Goal: Task Accomplishment & Management: Use online tool/utility

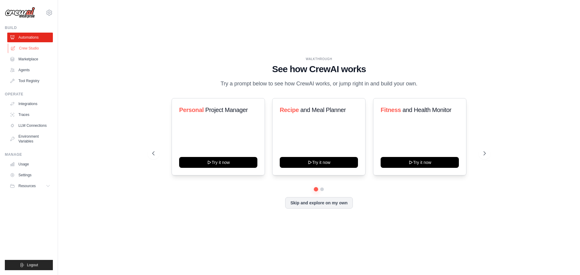
click at [24, 45] on link "Crew Studio" at bounding box center [31, 48] width 46 height 10
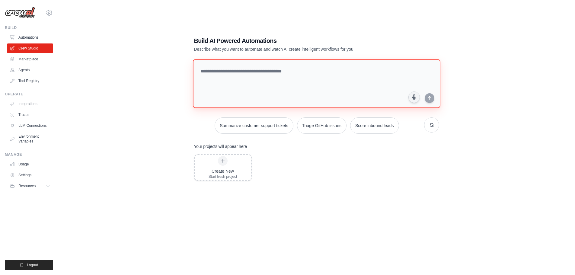
click at [226, 72] on textarea at bounding box center [317, 83] width 248 height 49
type textarea "**********"
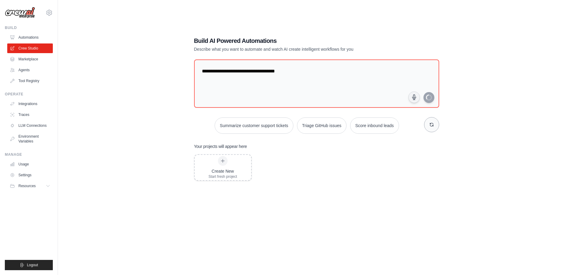
click at [432, 126] on icon "button" at bounding box center [431, 124] width 3 height 3
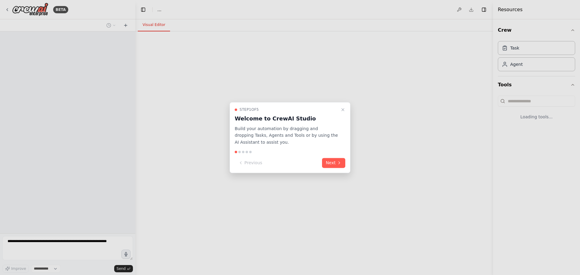
select select "****"
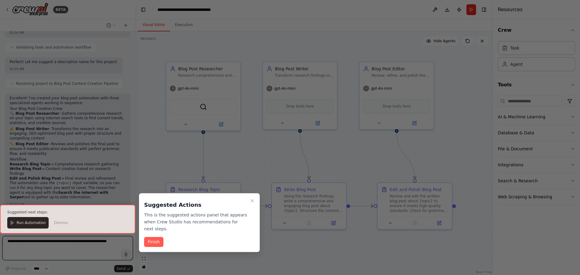
scroll to position [376, 0]
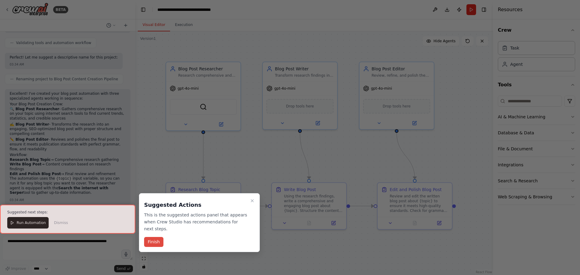
click at [156, 237] on button "Finish" at bounding box center [153, 242] width 19 height 10
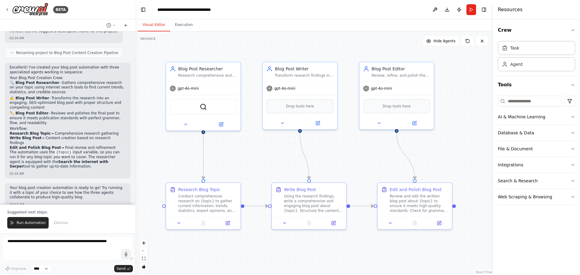
scroll to position [407, 0]
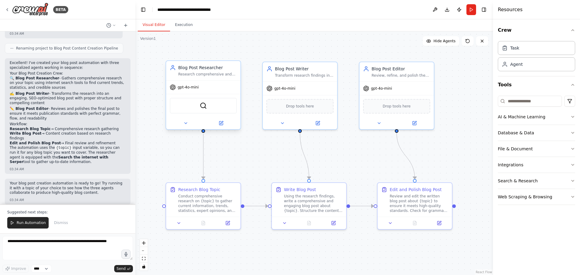
click at [187, 88] on span "gpt-4o-mini" at bounding box center [187, 87] width 21 height 5
click at [221, 124] on icon at bounding box center [221, 123] width 4 height 4
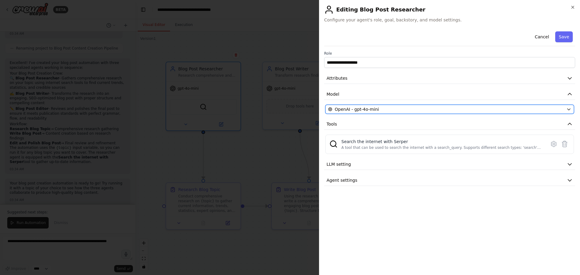
click at [368, 110] on span "OpenAI - gpt-4o-mini" at bounding box center [356, 109] width 44 height 6
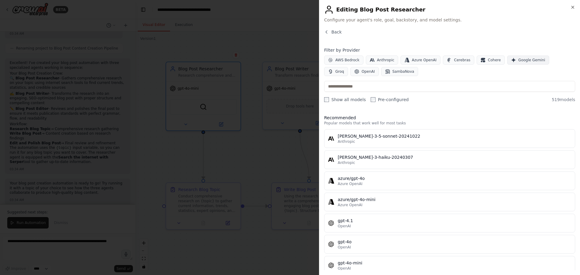
click at [519, 62] on span "Google Gemini" at bounding box center [531, 60] width 27 height 5
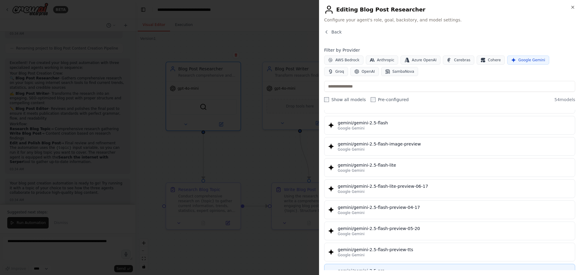
scroll to position [513, 0]
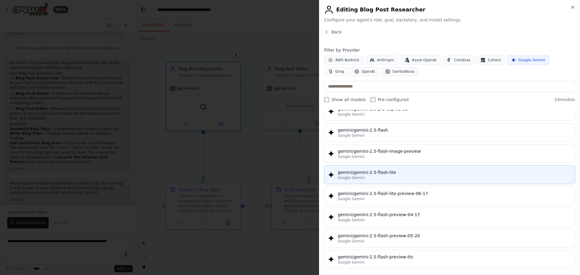
click at [480, 176] on div "Google Gemini" at bounding box center [453, 177] width 233 height 5
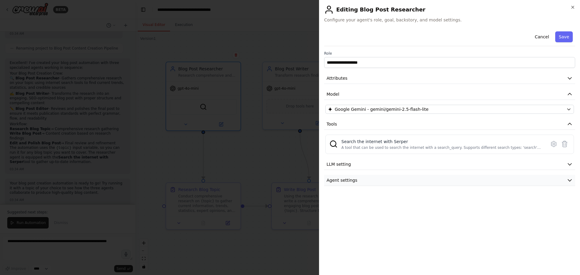
click at [570, 178] on icon "button" at bounding box center [569, 180] width 6 height 6
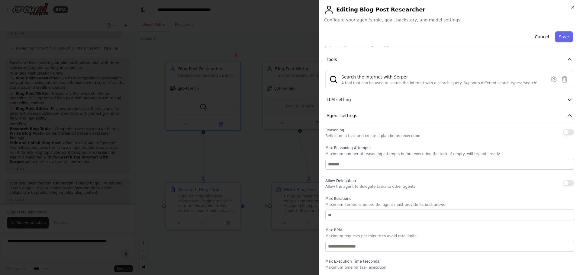
scroll to position [78, 0]
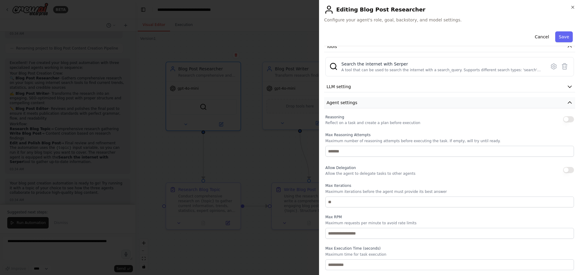
click at [569, 103] on button "Agent settings" at bounding box center [449, 102] width 251 height 11
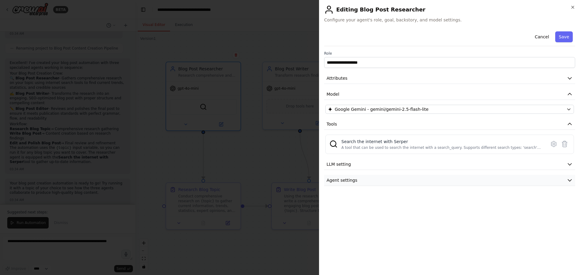
scroll to position [0, 0]
click at [569, 164] on icon "button" at bounding box center [569, 164] width 6 height 6
click at [553, 144] on icon at bounding box center [553, 143] width 7 height 7
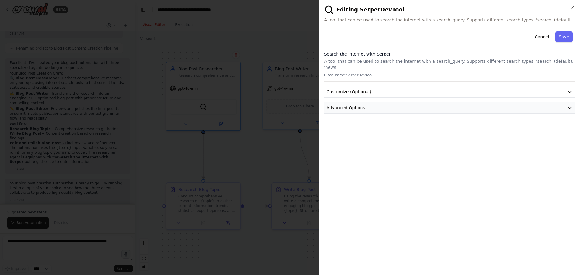
click at [570, 107] on icon "button" at bounding box center [569, 108] width 4 height 2
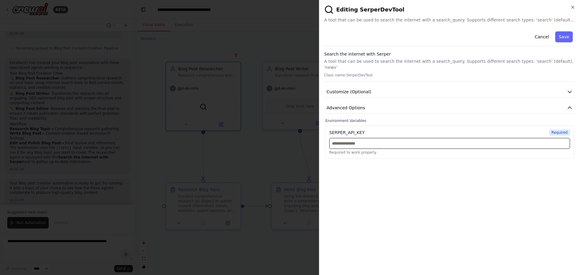
click at [405, 139] on input "text" at bounding box center [449, 143] width 241 height 11
paste input "**********"
type input "**********"
click at [561, 37] on button "Save" at bounding box center [564, 36] width 18 height 11
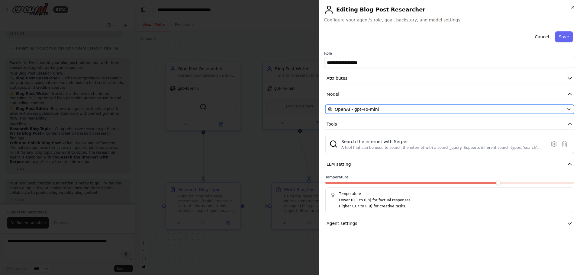
click at [567, 109] on icon "button" at bounding box center [568, 109] width 5 height 5
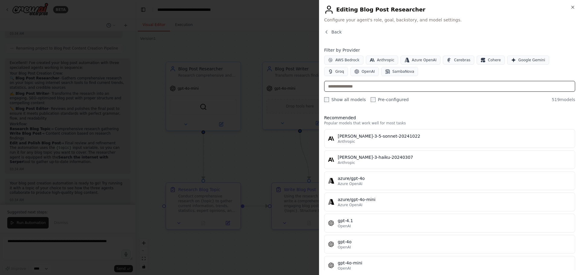
click at [502, 85] on input "text" at bounding box center [449, 86] width 251 height 11
click at [510, 57] on button "Google Gemini" at bounding box center [528, 60] width 42 height 9
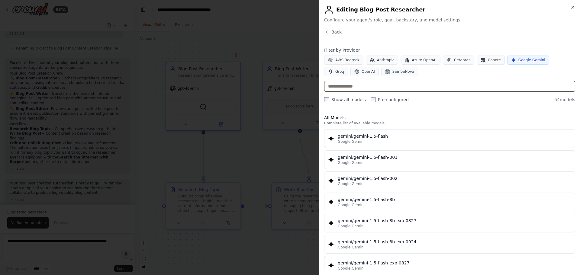
click at [488, 86] on input "text" at bounding box center [449, 86] width 251 height 11
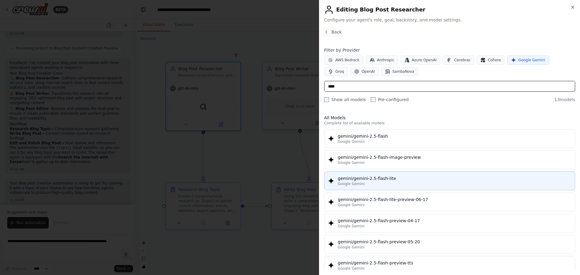
type input "****"
click at [426, 186] on div "Google Gemini" at bounding box center [453, 183] width 233 height 5
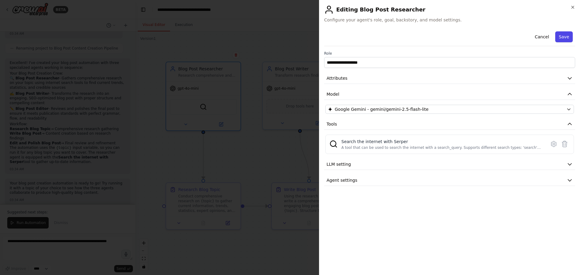
click at [563, 37] on button "Save" at bounding box center [564, 36] width 18 height 11
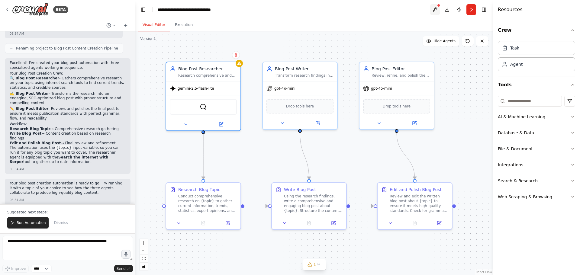
click at [435, 11] on button at bounding box center [435, 9] width 10 height 11
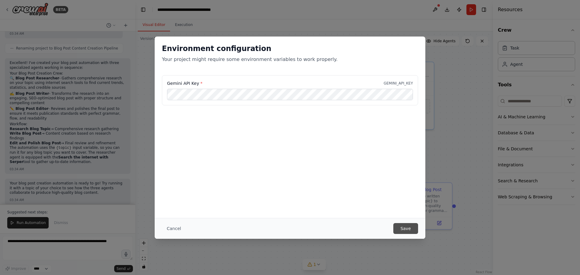
click at [410, 226] on button "Save" at bounding box center [405, 228] width 25 height 11
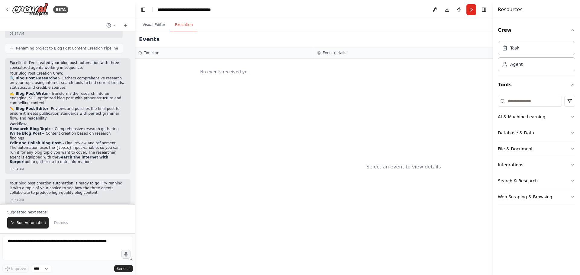
click at [184, 24] on button "Execution" at bounding box center [183, 25] width 27 height 13
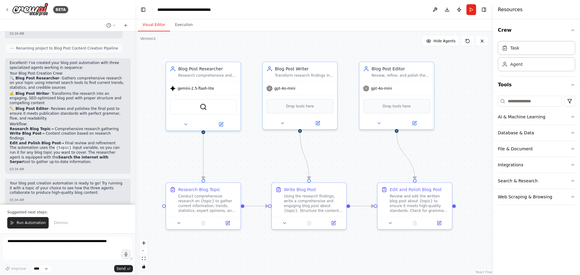
click at [159, 28] on button "Visual Editor" at bounding box center [154, 25] width 32 height 13
click at [446, 10] on button "Download" at bounding box center [447, 9] width 10 height 11
click at [458, 9] on button "Publish" at bounding box center [459, 9] width 10 height 11
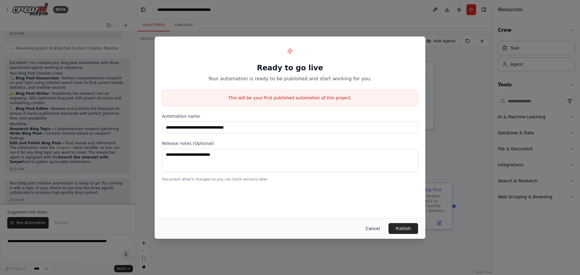
click at [375, 228] on button "Cancel" at bounding box center [373, 228] width 24 height 11
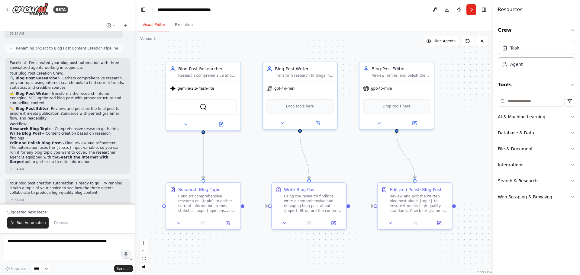
click at [571, 196] on icon "button" at bounding box center [572, 196] width 5 height 5
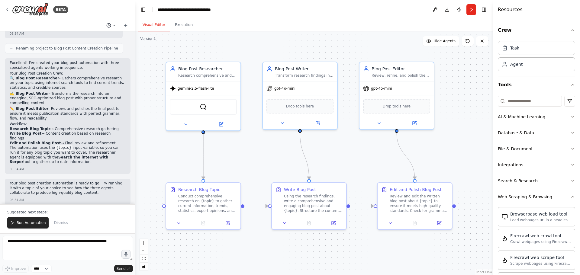
click at [114, 25] on icon at bounding box center [114, 26] width 4 height 4
click at [139, 59] on div ".deletable-edge-delete-btn { width: 20px; height: 20px; border: 0px solid #ffff…" at bounding box center [313, 153] width 357 height 244
click at [7, 9] on div at bounding box center [67, 137] width 135 height 275
click at [7, 9] on icon at bounding box center [7, 9] width 5 height 5
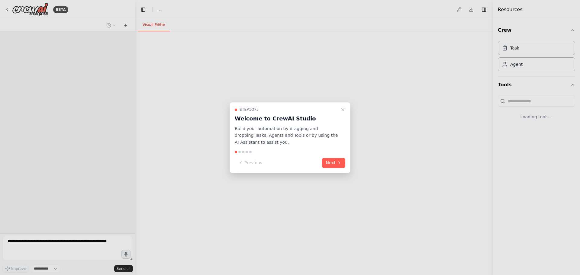
select select "****"
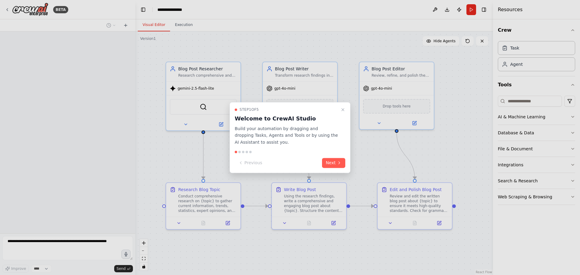
scroll to position [378, 0]
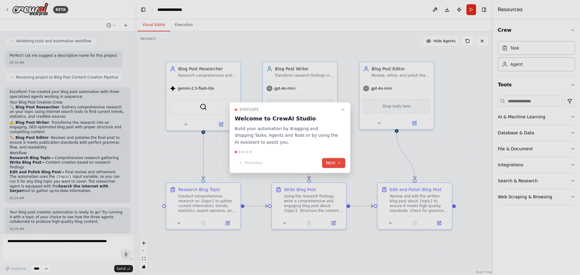
click at [336, 161] on button "Next" at bounding box center [333, 163] width 23 height 10
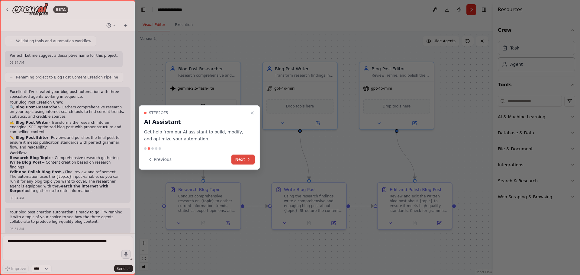
click at [242, 158] on button "Next" at bounding box center [242, 160] width 23 height 10
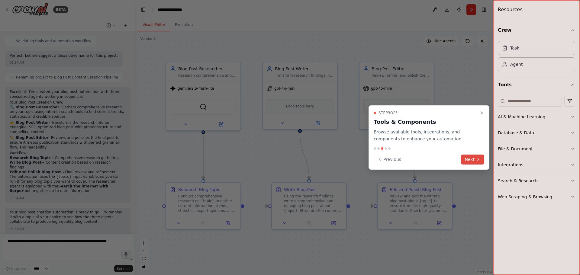
click at [474, 160] on button "Next" at bounding box center [472, 160] width 23 height 10
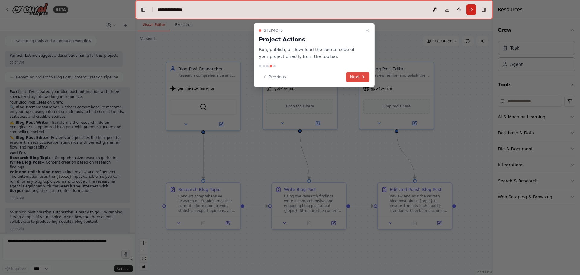
click at [358, 78] on button "Next" at bounding box center [357, 77] width 23 height 10
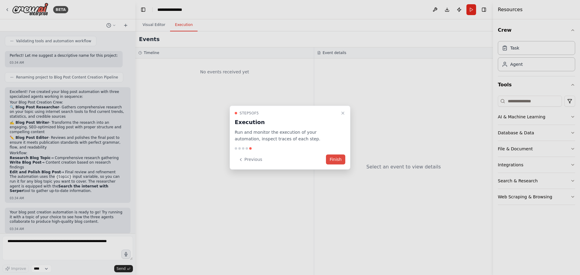
click at [332, 158] on button "Finish" at bounding box center [335, 160] width 19 height 10
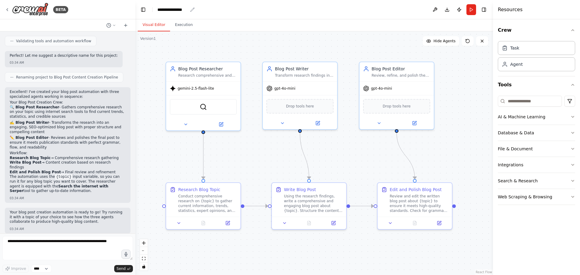
click at [173, 9] on div "**********" at bounding box center [172, 10] width 30 height 6
click at [191, 10] on div "**********" at bounding box center [179, 10] width 45 height 6
click at [434, 9] on button at bounding box center [435, 9] width 10 height 11
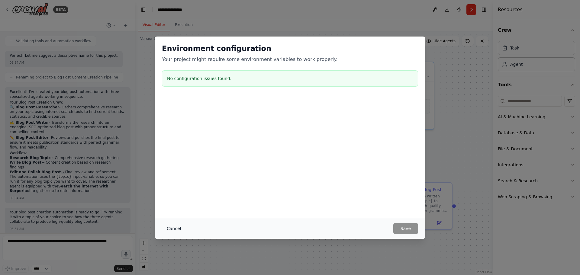
click at [171, 228] on button "Cancel" at bounding box center [174, 228] width 24 height 11
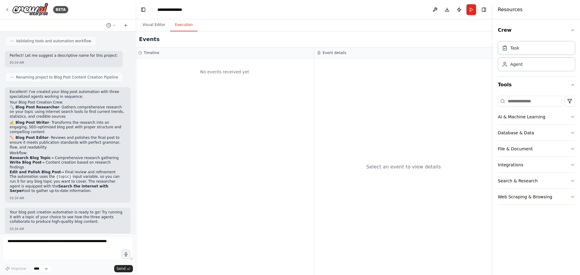
click at [184, 24] on button "Execution" at bounding box center [183, 25] width 27 height 13
click at [472, 11] on button "Run" at bounding box center [471, 9] width 10 height 11
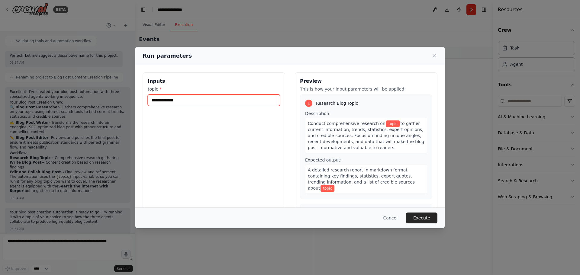
click at [236, 99] on input "topic *" at bounding box center [214, 99] width 132 height 11
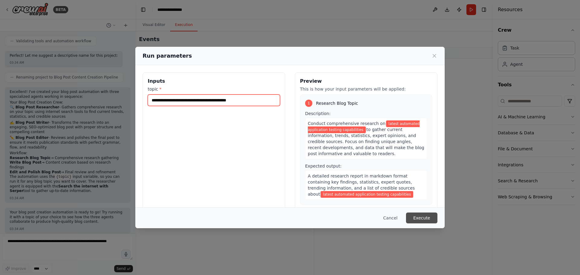
type input "**********"
click at [418, 216] on button "Execute" at bounding box center [421, 217] width 31 height 11
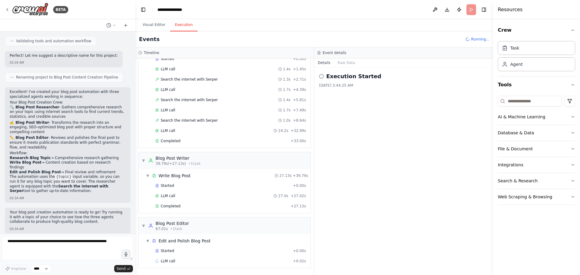
scroll to position [47, 0]
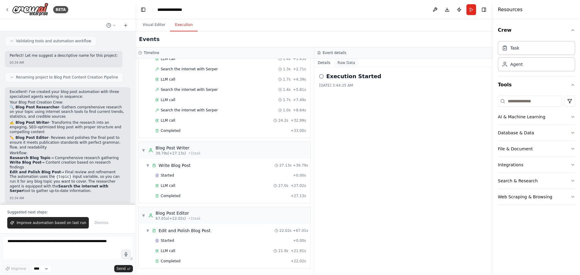
click at [344, 63] on button "Raw Data" at bounding box center [346, 63] width 25 height 8
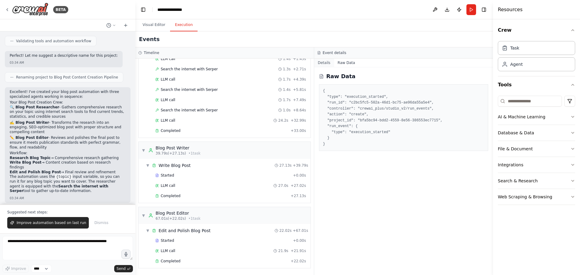
click at [323, 61] on button "Details" at bounding box center [324, 63] width 20 height 8
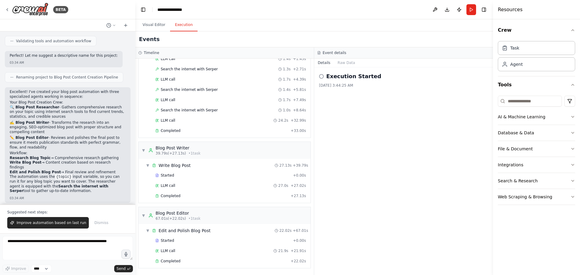
click at [133, 196] on div at bounding box center [134, 137] width 2 height 275
drag, startPoint x: 254, startPoint y: 227, endPoint x: 241, endPoint y: 262, distance: 37.2
click at [241, 262] on div "▼ Edit and Polish Blog Post 22.02s + 67.01s Started + 0.00s LLM call 21.9s + 21…" at bounding box center [226, 246] width 167 height 42
click at [241, 262] on div "Completed" at bounding box center [221, 261] width 133 height 5
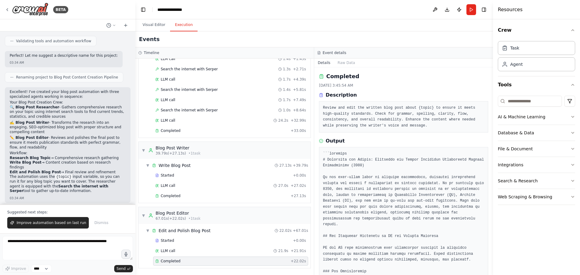
click at [241, 262] on div "Completed" at bounding box center [221, 261] width 133 height 5
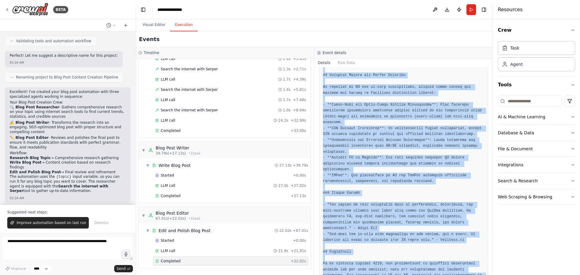
scroll to position [672, 0]
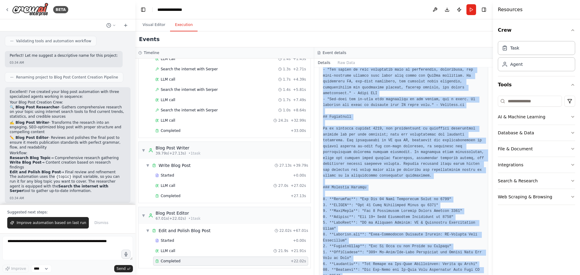
drag, startPoint x: 323, startPoint y: 160, endPoint x: 384, endPoint y: 254, distance: 112.3
copy pre "# Embracing the Future: Unveiling the Latest Automated Application Testing Capa…"
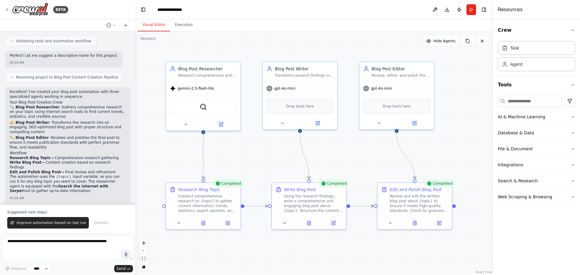
click at [154, 25] on button "Visual Editor" at bounding box center [154, 25] width 32 height 13
click at [144, 260] on icon "fit view" at bounding box center [144, 258] width 4 height 3
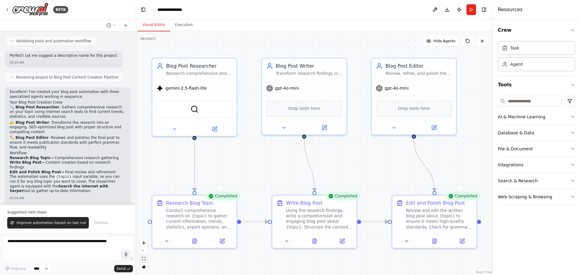
click at [144, 260] on icon "fit view" at bounding box center [144, 258] width 4 height 3
click at [173, 128] on icon at bounding box center [173, 127] width 5 height 5
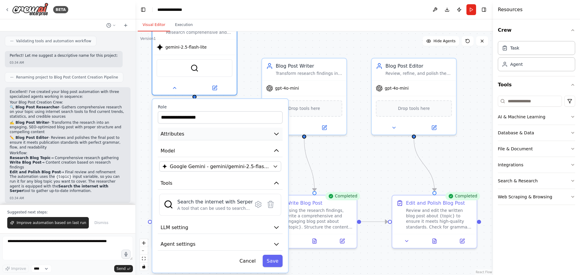
click at [276, 135] on icon "button" at bounding box center [276, 133] width 7 height 7
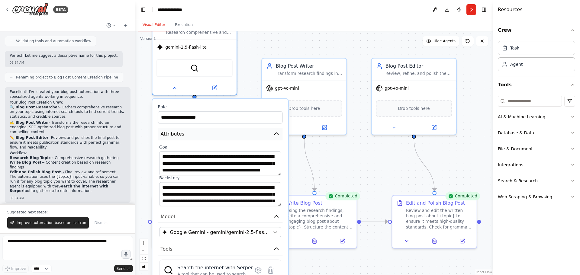
click at [276, 135] on icon "button" at bounding box center [276, 133] width 7 height 7
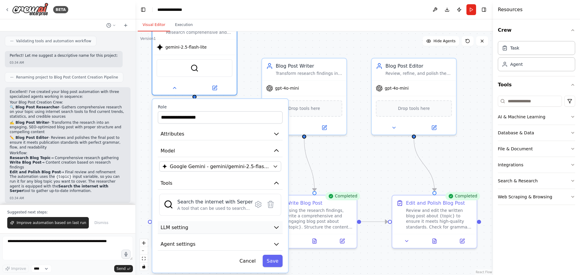
click at [275, 227] on icon "button" at bounding box center [276, 227] width 4 height 2
click at [174, 248] on span at bounding box center [173, 246] width 5 height 5
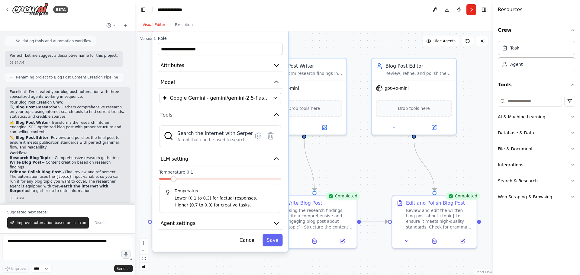
drag, startPoint x: 283, startPoint y: 237, endPoint x: 284, endPoint y: 168, distance: 69.1
click at [284, 168] on div "**********" at bounding box center [220, 140] width 136 height 221
click at [270, 241] on button "Save" at bounding box center [272, 240] width 20 height 12
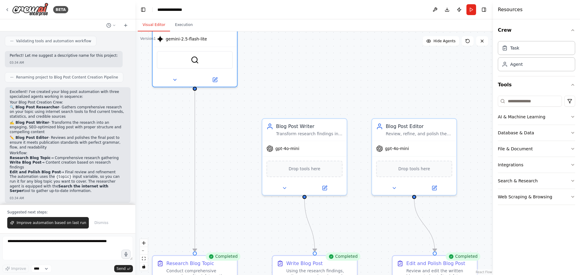
drag, startPoint x: 236, startPoint y: 90, endPoint x: 237, endPoint y: 162, distance: 72.4
click at [237, 162] on div ".deletable-edge-delete-btn { width: 20px; height: 20px; border: 0px solid #ffff…" at bounding box center [313, 153] width 357 height 244
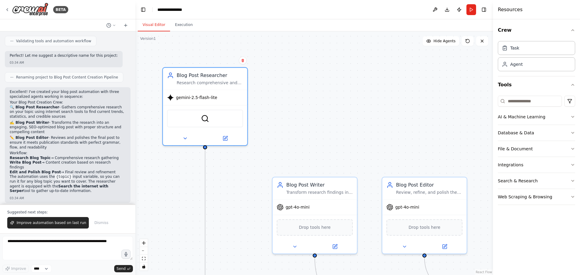
drag, startPoint x: 239, startPoint y: 115, endPoint x: 249, endPoint y: 161, distance: 47.5
click at [249, 161] on div ".deletable-edge-delete-btn { width: 20px; height: 20px; border: 0px solid #ffff…" at bounding box center [313, 153] width 357 height 244
click at [184, 137] on icon at bounding box center [184, 136] width 5 height 5
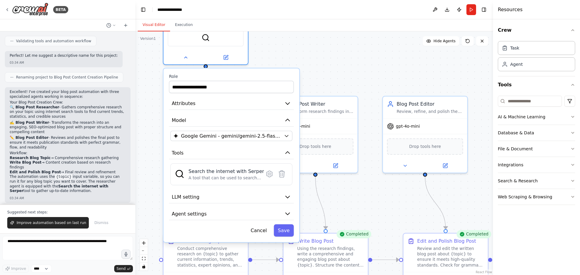
drag, startPoint x: 268, startPoint y: 134, endPoint x: 269, endPoint y: 50, distance: 83.6
click at [269, 50] on div ".deletable-edge-delete-btn { width: 20px; height: 20px; border: 0px solid #ffff…" at bounding box center [313, 153] width 357 height 244
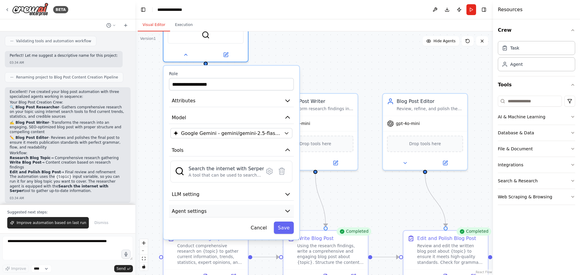
click at [287, 210] on icon "button" at bounding box center [287, 211] width 4 height 2
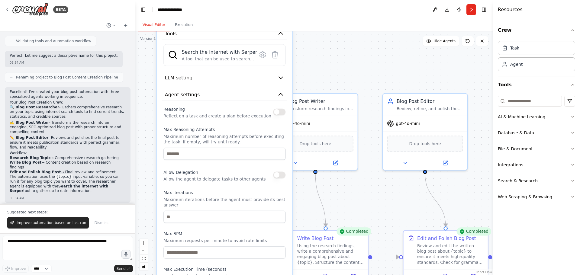
drag, startPoint x: 294, startPoint y: 212, endPoint x: 289, endPoint y: 79, distance: 132.9
click at [289, 79] on div "**********" at bounding box center [225, 132] width 136 height 367
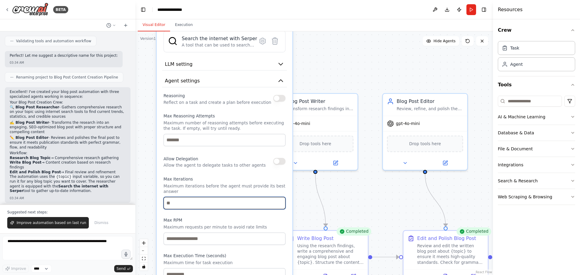
click at [201, 197] on input "number" at bounding box center [224, 203] width 122 height 12
type input "*"
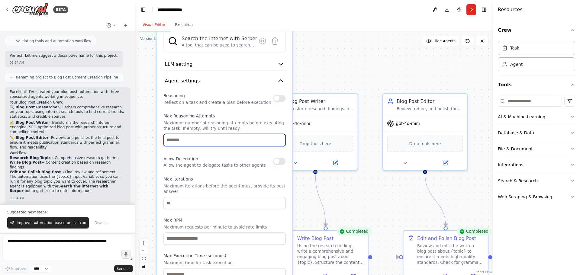
click at [247, 141] on input "number" at bounding box center [224, 140] width 122 height 12
type input "*"
click at [280, 100] on button "button" at bounding box center [279, 98] width 12 height 7
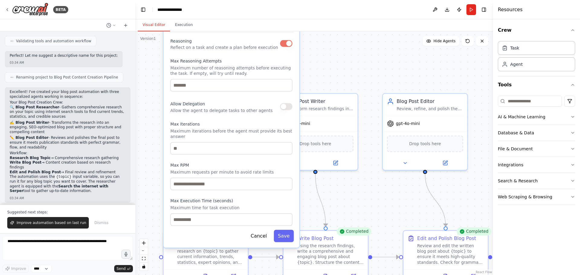
drag, startPoint x: 287, startPoint y: 215, endPoint x: 292, endPoint y: 158, distance: 57.0
click at [292, 158] on div "**********" at bounding box center [231, 64] width 136 height 367
click at [257, 179] on input "number" at bounding box center [231, 184] width 122 height 12
type input "*"
click at [283, 233] on button "Save" at bounding box center [283, 236] width 20 height 12
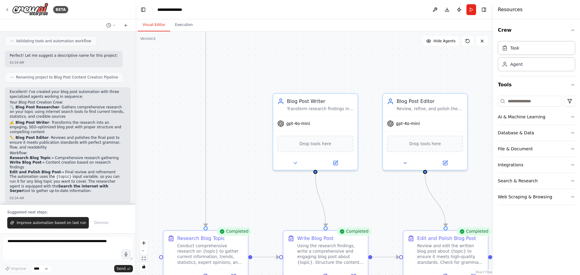
click at [142, 258] on icon "fit view" at bounding box center [144, 258] width 4 height 3
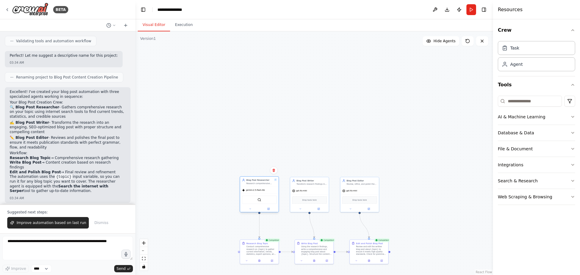
drag, startPoint x: 275, startPoint y: 54, endPoint x: 273, endPoint y: 192, distance: 137.9
click at [273, 192] on div "gemini-2.5-flash-lite" at bounding box center [259, 190] width 39 height 7
click at [143, 259] on icon "fit view" at bounding box center [144, 258] width 4 height 3
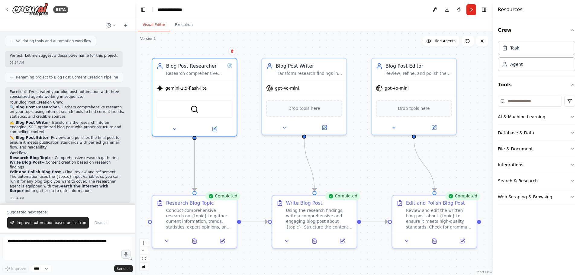
drag, startPoint x: 228, startPoint y: 73, endPoint x: 248, endPoint y: 49, distance: 31.2
click at [248, 49] on div ".deletable-edge-delete-btn { width: 20px; height: 20px; border: 0px solid #ffff…" at bounding box center [313, 153] width 357 height 244
click at [433, 127] on icon at bounding box center [434, 125] width 3 height 3
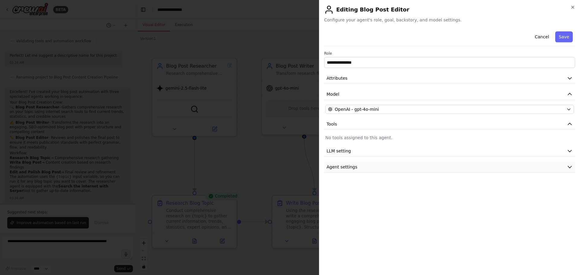
click at [570, 169] on icon "button" at bounding box center [569, 167] width 6 height 6
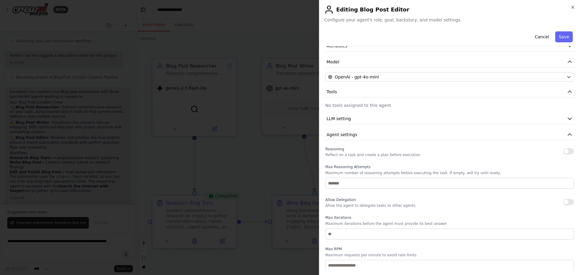
scroll to position [32, 0]
click at [566, 119] on icon "button" at bounding box center [569, 119] width 6 height 6
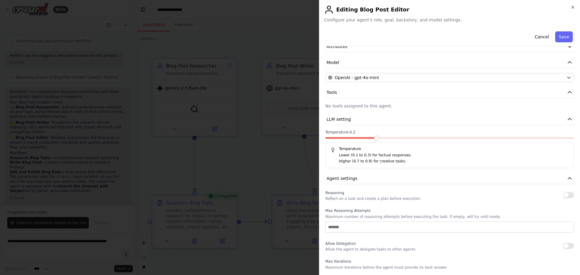
click at [369, 138] on span at bounding box center [350, 138] width 50 height 2
click at [350, 137] on span at bounding box center [337, 138] width 25 height 2
click at [560, 35] on button "Save" at bounding box center [564, 36] width 18 height 11
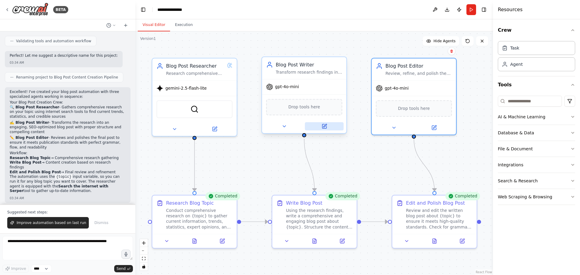
click at [326, 126] on icon at bounding box center [324, 126] width 4 height 4
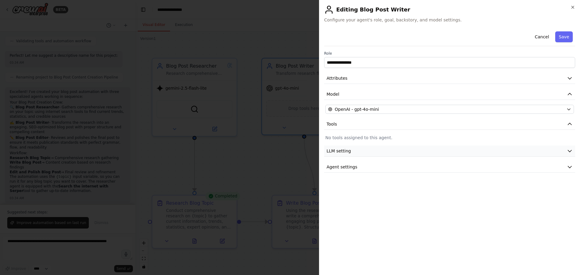
click at [568, 149] on icon "button" at bounding box center [569, 151] width 6 height 6
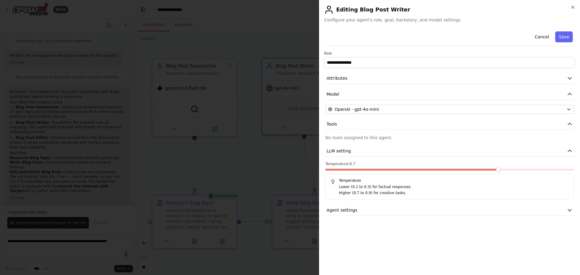
click at [500, 170] on span at bounding box center [498, 169] width 5 height 5
click at [565, 37] on button "Save" at bounding box center [564, 36] width 18 height 11
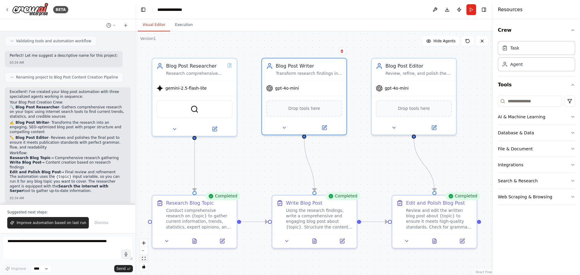
click at [143, 260] on icon "fit view" at bounding box center [144, 258] width 4 height 3
click at [144, 251] on icon "zoom out" at bounding box center [144, 251] width 4 height 1
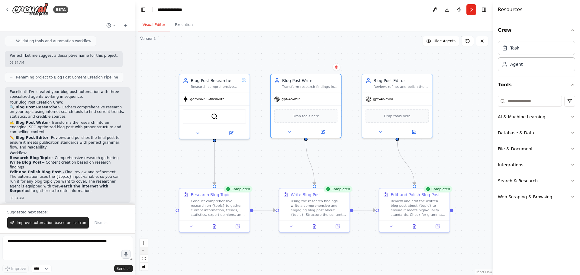
click at [144, 251] on icon "zoom out" at bounding box center [144, 251] width 4 height 1
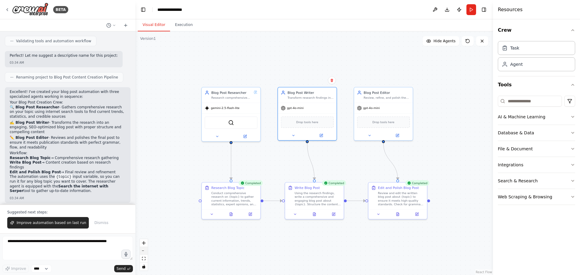
click at [144, 251] on icon "zoom out" at bounding box center [144, 251] width 4 height 1
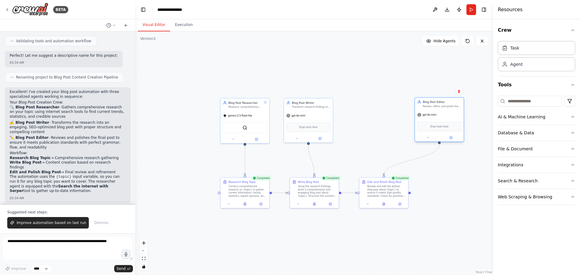
drag, startPoint x: 386, startPoint y: 107, endPoint x: 461, endPoint y: 104, distance: 75.2
click at [461, 104] on div "Blog Post Editor Review, refine, and polish the blog post about {topic} to ensu…" at bounding box center [442, 104] width 38 height 8
drag, startPoint x: 404, startPoint y: 187, endPoint x: 463, endPoint y: 186, distance: 58.3
click at [463, 186] on div "Edit and Polish Blog Post Review and edit the written blog post about {topic} t…" at bounding box center [439, 188] width 49 height 22
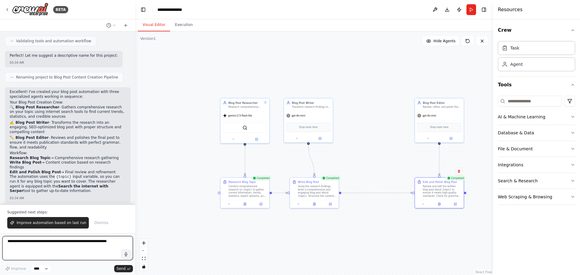
click at [83, 243] on textarea at bounding box center [67, 248] width 130 height 24
type textarea "**********"
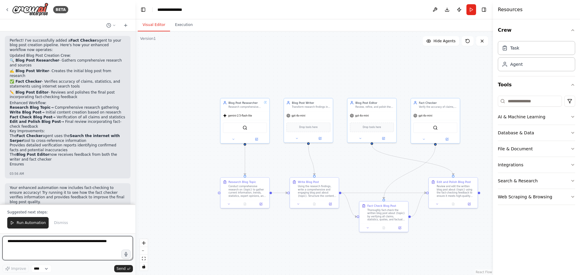
scroll to position [951, 0]
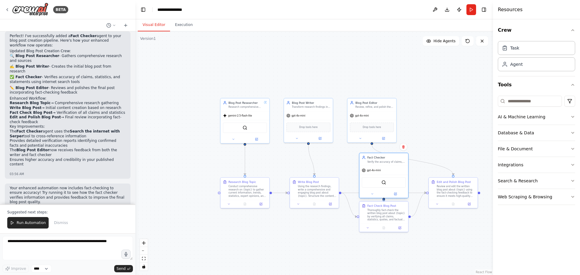
drag, startPoint x: 450, startPoint y: 107, endPoint x: 393, endPoint y: 167, distance: 83.3
click at [393, 164] on div "Verify the accuracy of claims, statistics, and information presented in the blo…" at bounding box center [386, 161] width 38 height 3
drag, startPoint x: 379, startPoint y: 106, endPoint x: 464, endPoint y: 109, distance: 84.3
click at [464, 109] on div "Review, refine, and polish the blog post about {topic} to ensure clarity, accur…" at bounding box center [457, 110] width 38 height 3
drag, startPoint x: 385, startPoint y: 162, endPoint x: 397, endPoint y: 77, distance: 85.9
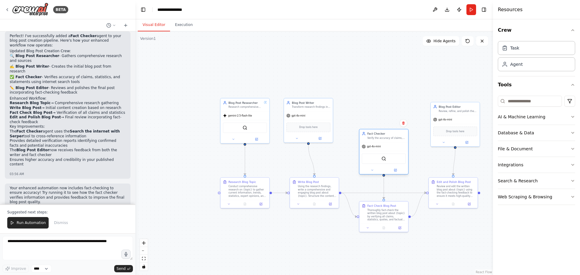
click at [397, 132] on div "Fact Checker" at bounding box center [386, 134] width 38 height 4
drag, startPoint x: 388, startPoint y: 80, endPoint x: 386, endPoint y: 68, distance: 11.8
click at [386, 68] on div "Fact Checker" at bounding box center [394, 70] width 38 height 4
drag, startPoint x: 379, startPoint y: 210, endPoint x: 381, endPoint y: 148, distance: 62.5
click at [381, 148] on div "Fact Check Blog Post Thoroughly fact-check the written blog post about {topic} …" at bounding box center [386, 153] width 38 height 18
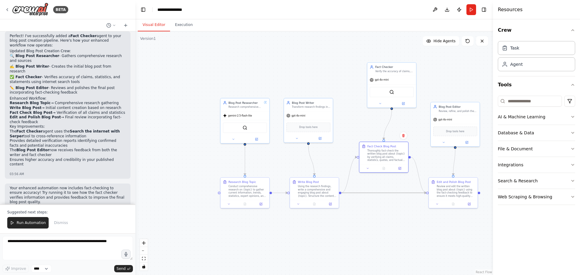
click at [381, 193] on icon "Edge from a51a460a-7d43-456a-a8db-6e4db0b9bde4 to f44d8c9b-abf7-462d-904f-122d8…" at bounding box center [383, 193] width 85 height 0
click at [384, 193] on icon at bounding box center [383, 193] width 3 height 4
drag, startPoint x: 410, startPoint y: 157, endPoint x: 288, endPoint y: 194, distance: 127.2
click at [288, 194] on div "Blog Post Researcher Research comprehensive and accurate information about {top…" at bounding box center [317, 158] width 235 height 160
drag, startPoint x: 389, startPoint y: 147, endPoint x: 389, endPoint y: 183, distance: 35.6
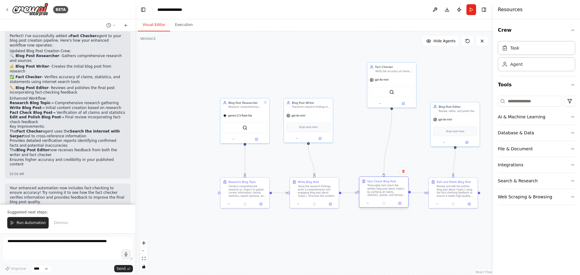
click at [389, 183] on div "Fact Check Blog Post" at bounding box center [381, 181] width 29 height 4
drag, startPoint x: 391, startPoint y: 66, endPoint x: 382, endPoint y: 107, distance: 41.6
click at [382, 107] on div "Fact Checker" at bounding box center [386, 106] width 38 height 4
click at [375, 122] on div "gpt-4o-mini" at bounding box center [383, 118] width 49 height 9
click at [396, 144] on icon at bounding box center [395, 142] width 2 height 2
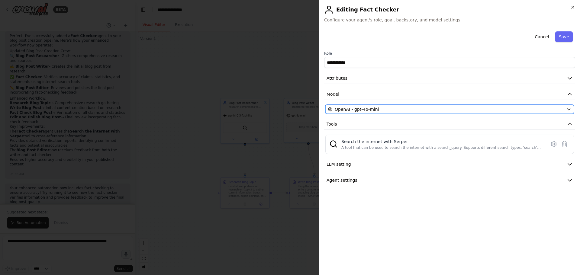
click at [412, 108] on div "OpenAI - gpt-4o-mini" at bounding box center [446, 109] width 236 height 6
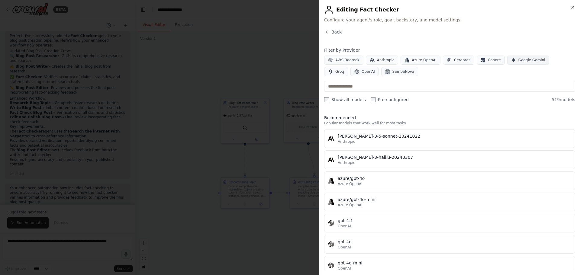
click at [518, 58] on span "Google Gemini" at bounding box center [531, 60] width 27 height 5
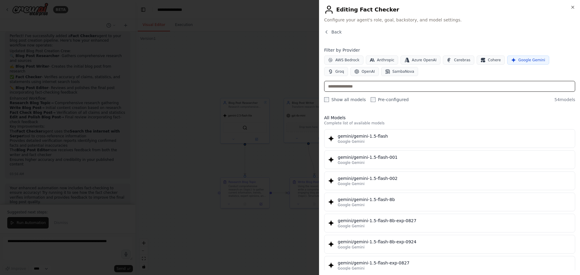
click at [454, 90] on input "text" at bounding box center [449, 86] width 251 height 11
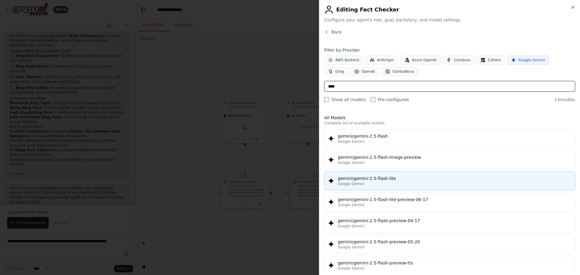
type input "****"
click at [399, 182] on div "Google Gemini" at bounding box center [453, 183] width 233 height 5
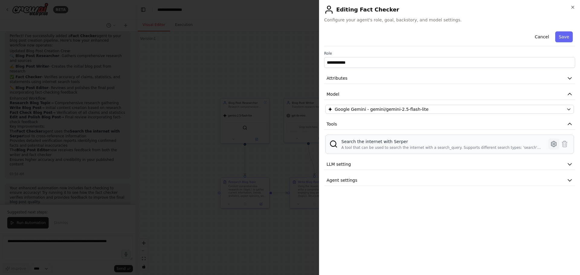
click at [552, 143] on icon at bounding box center [553, 144] width 2 height 2
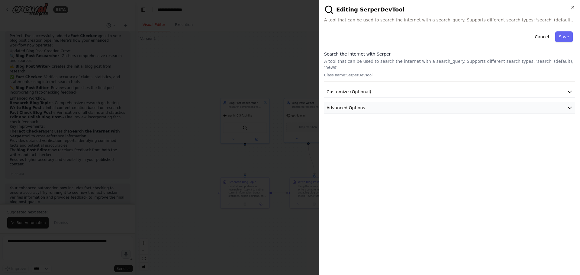
click at [567, 105] on icon "button" at bounding box center [569, 108] width 6 height 6
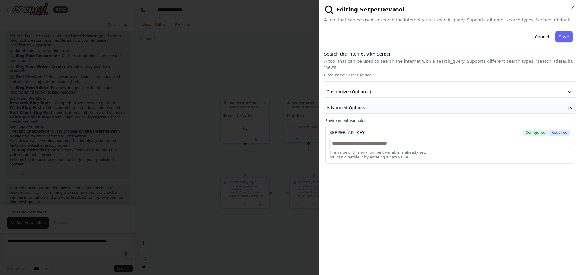
click at [567, 105] on icon "button" at bounding box center [569, 108] width 6 height 6
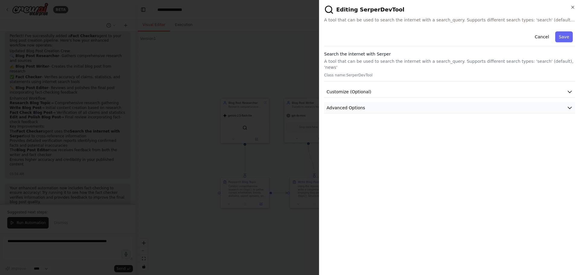
click at [567, 105] on icon "button" at bounding box center [569, 108] width 6 height 6
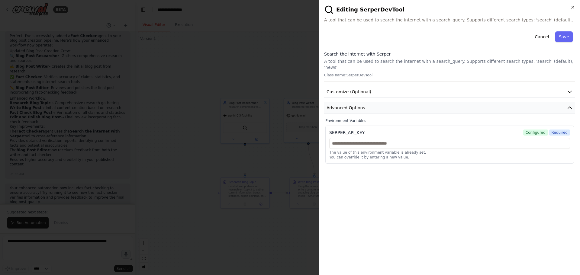
click at [567, 105] on icon "button" at bounding box center [569, 108] width 6 height 6
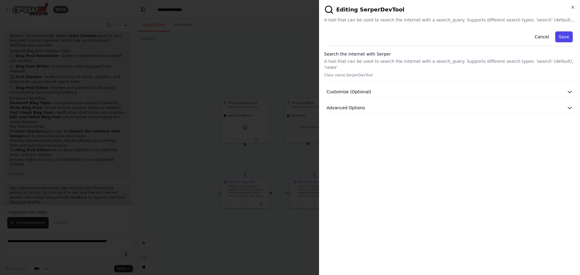
click at [571, 34] on button "Save" at bounding box center [564, 36] width 18 height 11
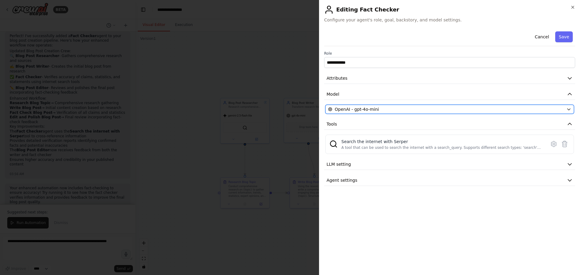
click at [546, 108] on div "OpenAI - gpt-4o-mini" at bounding box center [446, 109] width 236 height 6
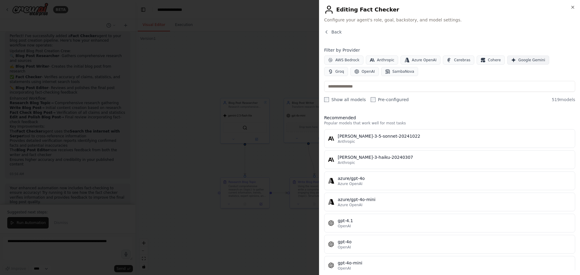
click at [519, 60] on span "Google Gemini" at bounding box center [531, 60] width 27 height 5
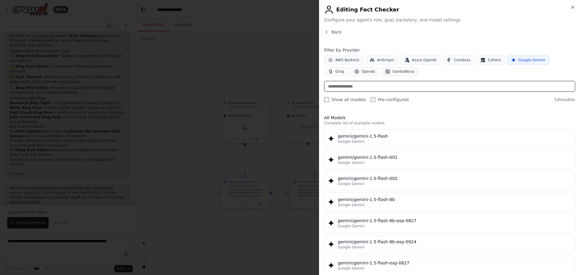
click at [505, 88] on input "text" at bounding box center [449, 86] width 251 height 11
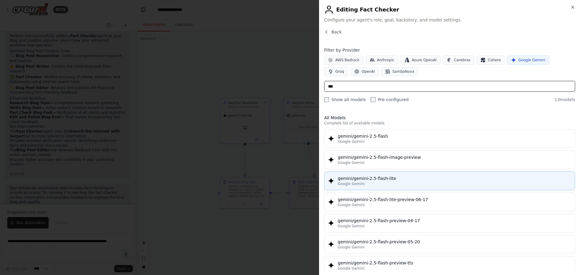
type input "***"
click at [471, 178] on div "gemini/gemini-2.5-flash-lite" at bounding box center [453, 178] width 233 height 6
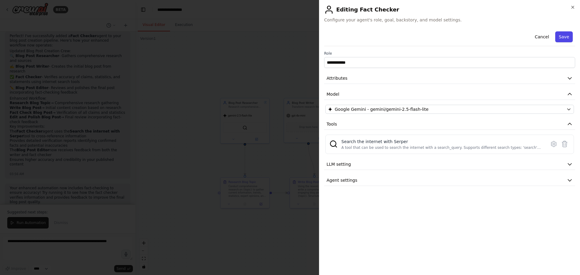
click at [562, 36] on button "Save" at bounding box center [564, 36] width 18 height 11
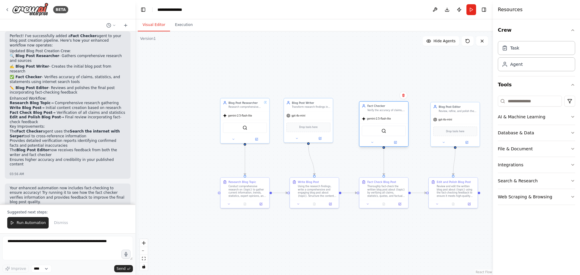
click at [394, 145] on div at bounding box center [383, 143] width 49 height 8
click at [394, 143] on icon at bounding box center [395, 142] width 2 height 2
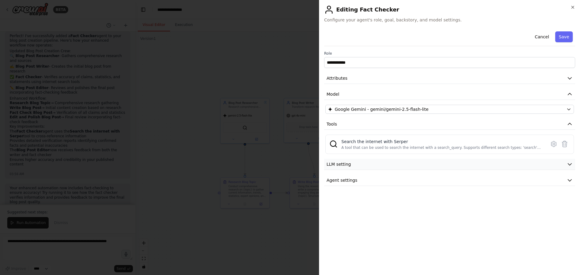
click at [568, 163] on icon "button" at bounding box center [569, 164] width 6 height 6
click at [354, 182] on span at bounding box center [352, 182] width 5 height 5
click at [565, 39] on button "Save" at bounding box center [564, 36] width 18 height 11
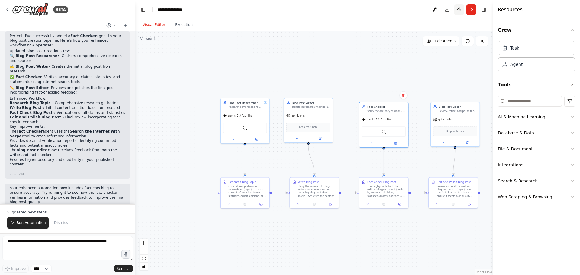
click at [456, 11] on button "Publish" at bounding box center [459, 9] width 10 height 11
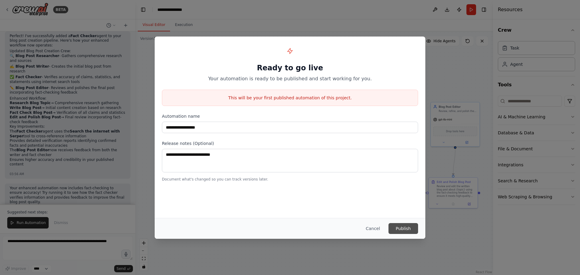
click at [403, 229] on button "Publish" at bounding box center [403, 228] width 30 height 11
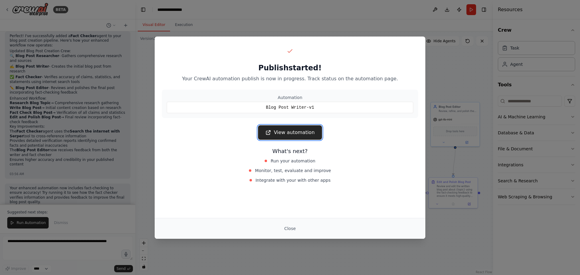
click at [288, 135] on link "View automation" at bounding box center [290, 132] width 64 height 14
click at [289, 228] on button "Close" at bounding box center [289, 228] width 21 height 11
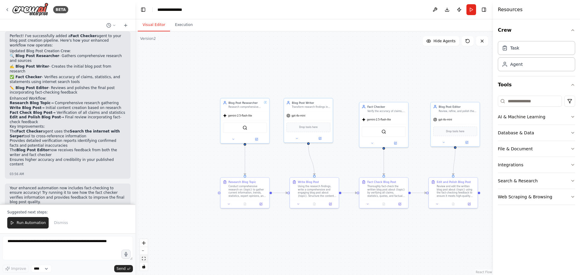
click at [144, 260] on button "fit view" at bounding box center [144, 259] width 8 height 8
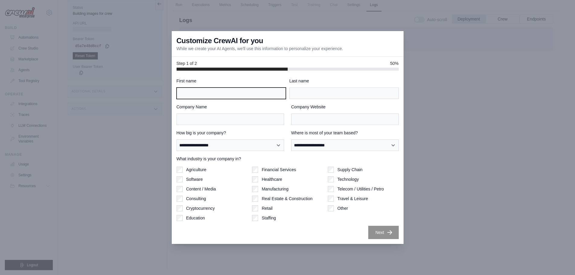
click at [261, 94] on input "First name" at bounding box center [231, 93] width 109 height 11
type input "*******"
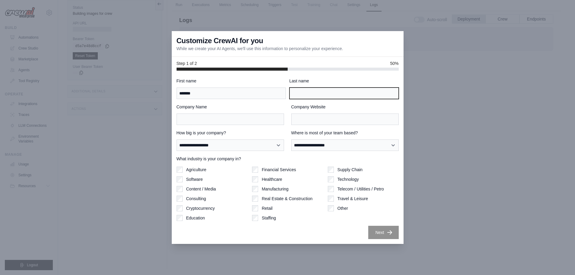
type input "****"
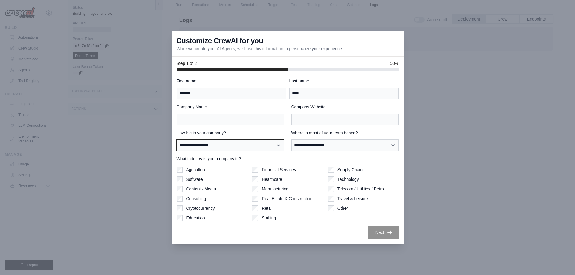
click at [277, 145] on select "**********" at bounding box center [230, 144] width 107 height 11
select select "**********"
click at [177, 139] on select "**********" at bounding box center [230, 144] width 107 height 11
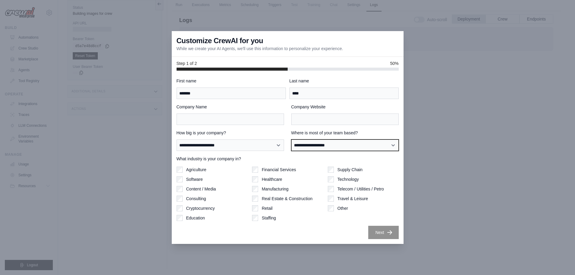
click at [315, 143] on select "**********" at bounding box center [344, 144] width 107 height 11
select select "**********"
click at [291, 139] on select "**********" at bounding box center [344, 144] width 107 height 11
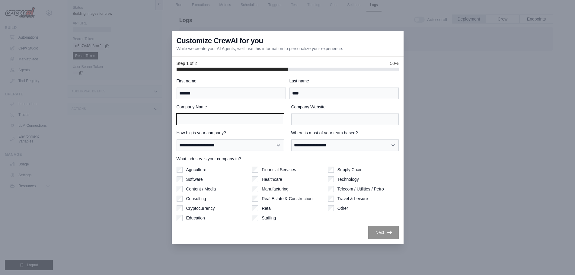
click at [271, 120] on input "Company Name" at bounding box center [230, 118] width 107 height 11
type input "*"
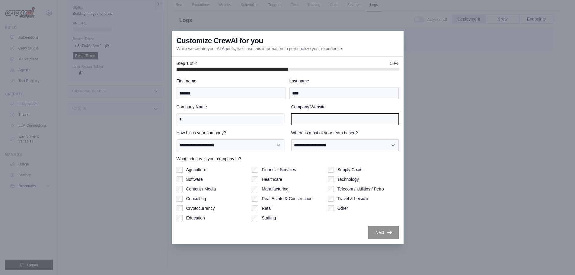
click at [309, 119] on input "Company Website" at bounding box center [344, 118] width 107 height 11
type input "*"
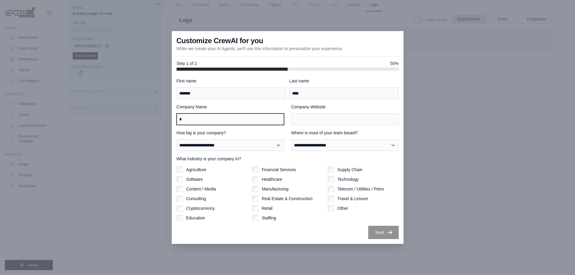
click at [264, 119] on input "*" at bounding box center [230, 118] width 107 height 11
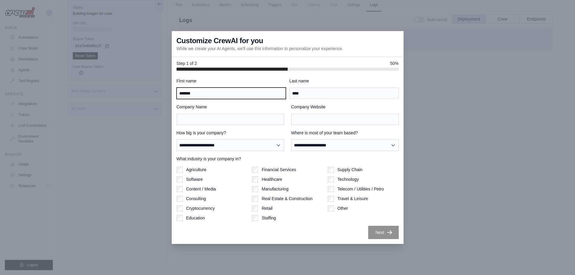
click at [270, 95] on input "*******" at bounding box center [231, 93] width 109 height 11
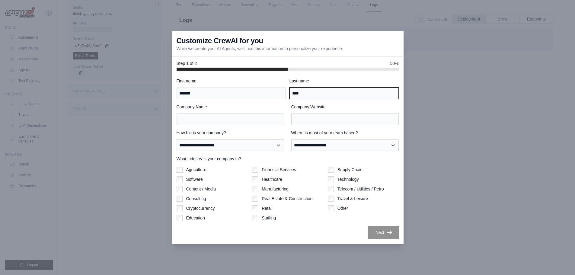
click at [321, 97] on input "****" at bounding box center [343, 93] width 109 height 11
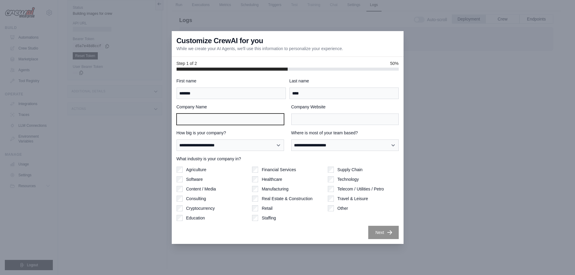
click at [256, 116] on input "Company Name" at bounding box center [230, 118] width 107 height 11
type input "*"
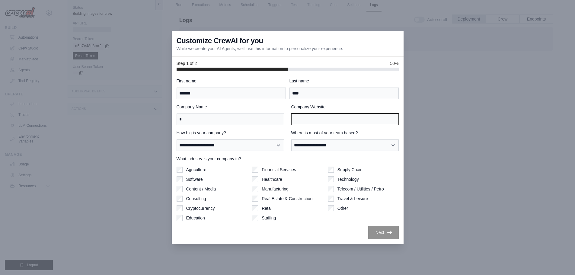
click at [311, 118] on input "Company Website" at bounding box center [344, 118] width 107 height 11
type input "*"
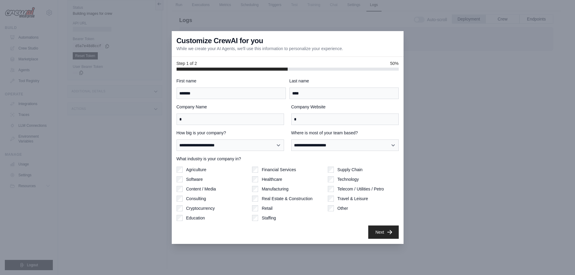
click at [379, 231] on button "Next" at bounding box center [383, 231] width 30 height 13
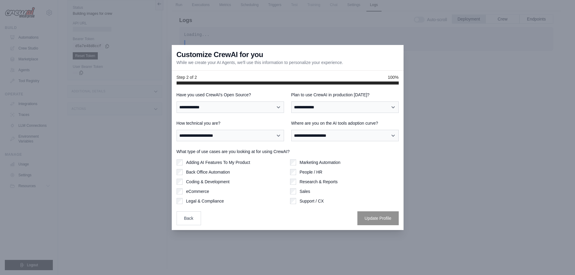
click at [379, 231] on div at bounding box center [287, 137] width 575 height 275
click at [192, 216] on button "Back" at bounding box center [189, 218] width 24 height 14
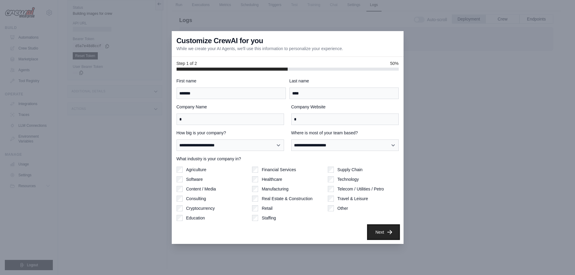
click at [383, 234] on button "Next" at bounding box center [383, 231] width 30 height 13
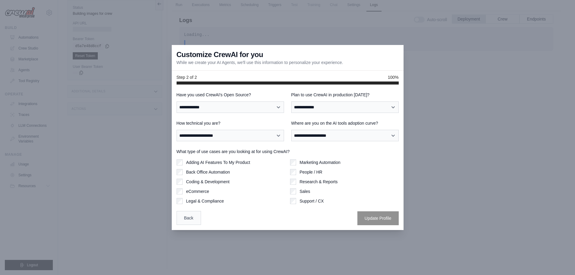
click at [192, 216] on button "Back" at bounding box center [189, 218] width 24 height 14
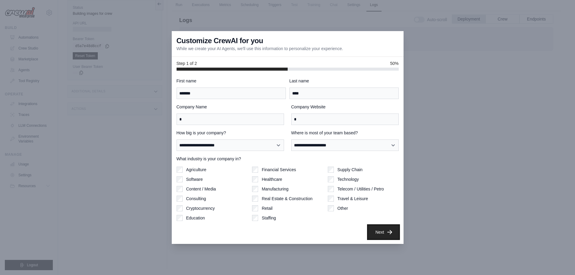
click at [377, 228] on button "Next" at bounding box center [383, 231] width 30 height 13
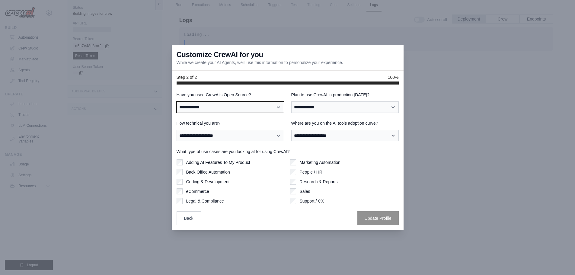
click at [275, 110] on select "**********" at bounding box center [230, 106] width 107 height 11
select select "**********"
click at [177, 101] on select "**********" at bounding box center [230, 106] width 107 height 11
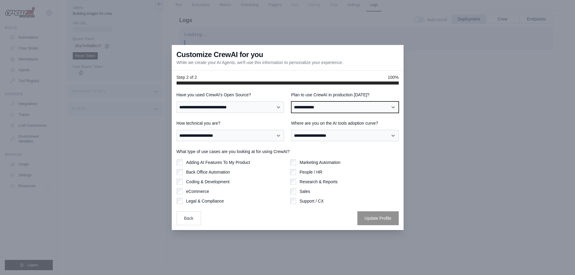
click at [324, 107] on select "**********" at bounding box center [344, 106] width 107 height 11
select select "****"
click at [291, 101] on select "**********" at bounding box center [344, 106] width 107 height 11
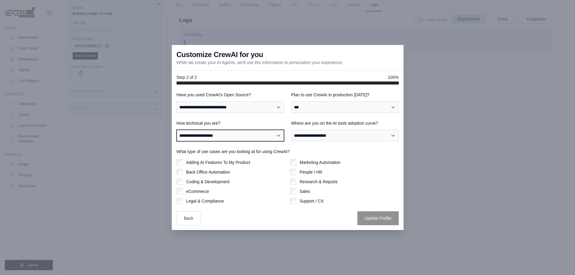
click at [274, 136] on select "**********" at bounding box center [230, 135] width 107 height 11
select select "**********"
click at [177, 130] on select "**********" at bounding box center [230, 135] width 107 height 11
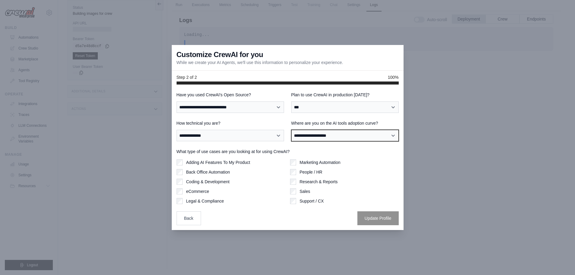
click at [334, 137] on select "**********" at bounding box center [344, 135] width 107 height 11
select select "**********"
click at [291, 130] on select "**********" at bounding box center [344, 135] width 107 height 11
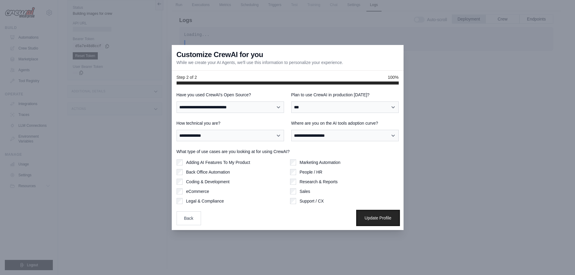
click at [376, 217] on button "Update Profile" at bounding box center [377, 218] width 41 height 14
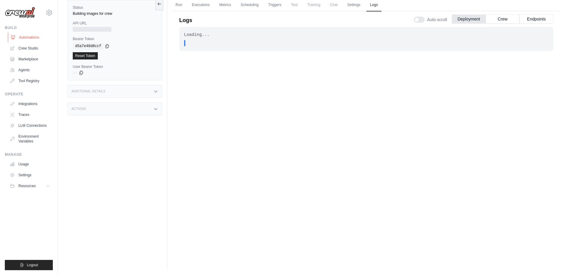
click at [27, 39] on link "Automations" at bounding box center [31, 38] width 46 height 10
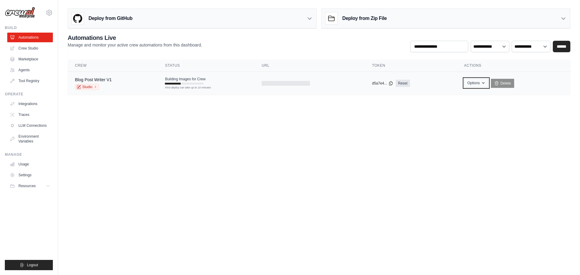
click at [482, 82] on icon "button" at bounding box center [483, 83] width 5 height 5
click at [371, 164] on body "stephanborg6@gmail.com Settings Build Automations Crew Studio Blog" at bounding box center [290, 137] width 580 height 275
click at [317, 180] on body "stephanborg6@gmail.com Settings Build Automations Crew Studio Blog" at bounding box center [290, 137] width 580 height 275
click at [27, 57] on link "Marketplace" at bounding box center [31, 59] width 46 height 10
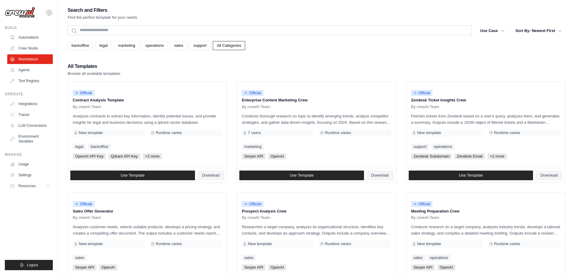
click at [264, 68] on div "All Templates Browse all available templates" at bounding box center [317, 69] width 498 height 14
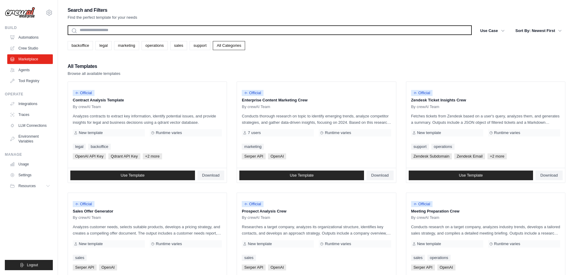
click at [238, 29] on input "text" at bounding box center [270, 30] width 404 height 10
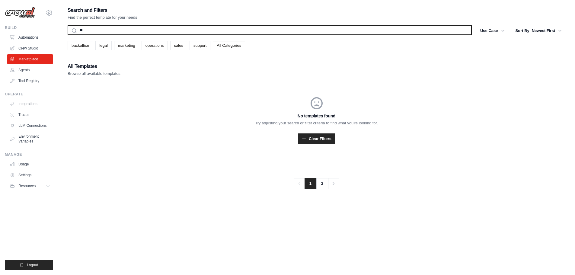
type input "*"
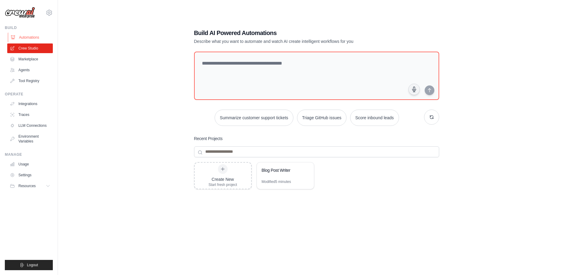
click at [26, 38] on link "Automations" at bounding box center [31, 38] width 46 height 10
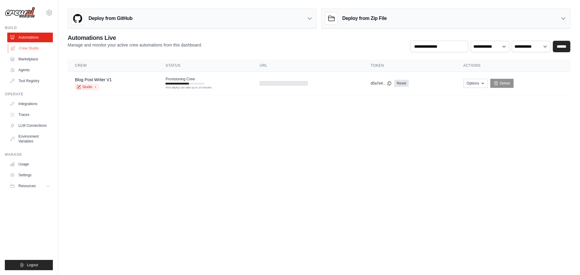
click at [29, 47] on link "Crew Studio" at bounding box center [31, 48] width 46 height 10
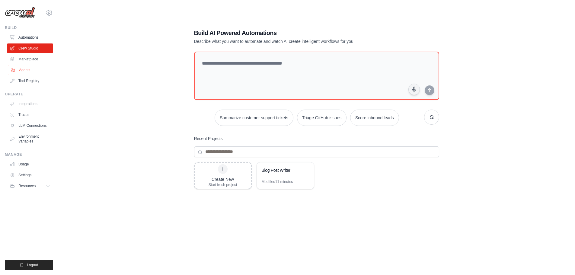
click at [24, 66] on link "Agents" at bounding box center [31, 70] width 46 height 10
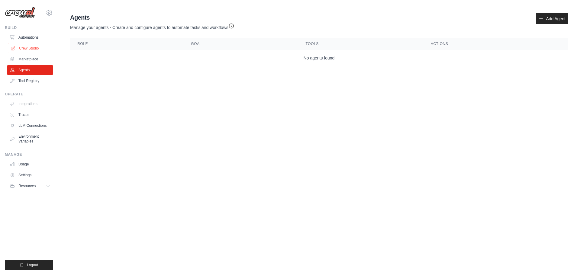
click at [26, 49] on link "Crew Studio" at bounding box center [31, 48] width 46 height 10
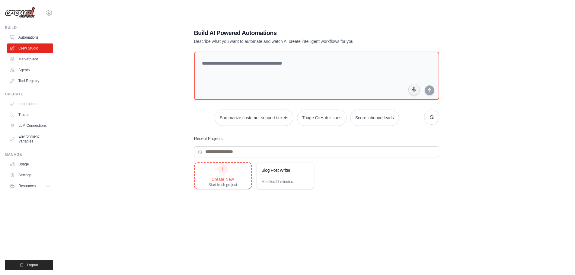
click at [221, 169] on icon at bounding box center [222, 169] width 5 height 5
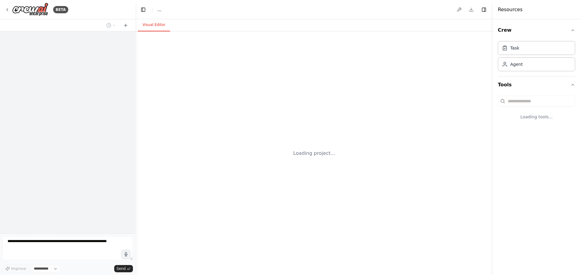
select select "****"
